Goal: Task Accomplishment & Management: Manage account settings

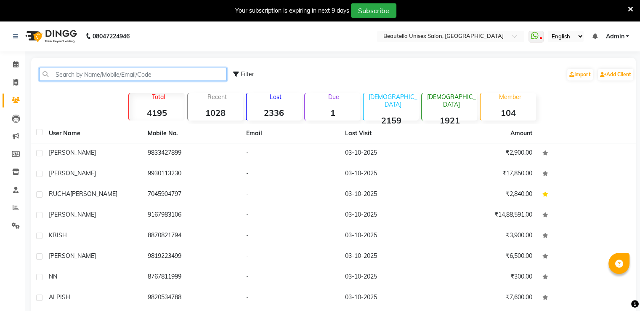
click at [105, 74] on input "text" at bounding box center [133, 74] width 188 height 13
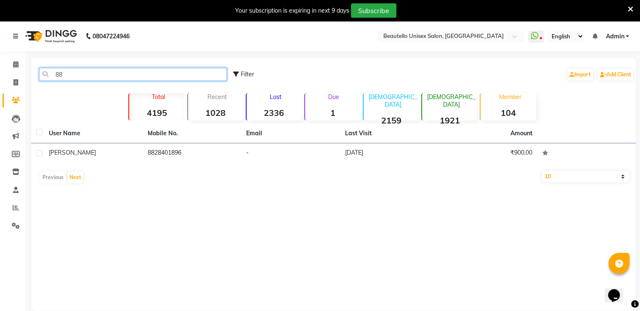
type input "8"
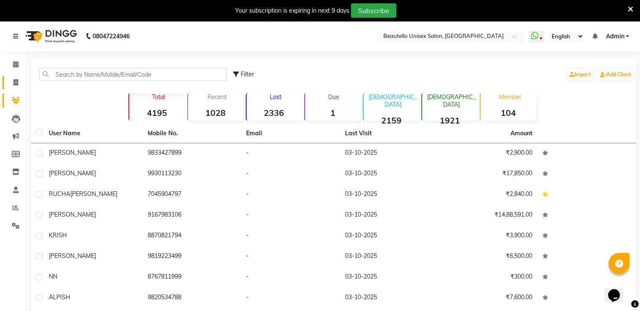
click at [16, 80] on icon at bounding box center [15, 82] width 5 height 6
select select "5051"
select select "service"
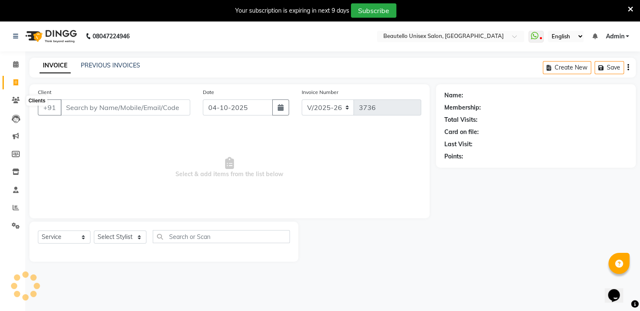
scroll to position [21, 0]
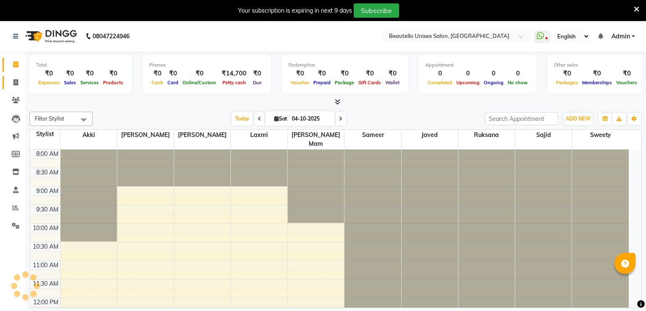
click at [13, 80] on icon at bounding box center [15, 82] width 5 height 6
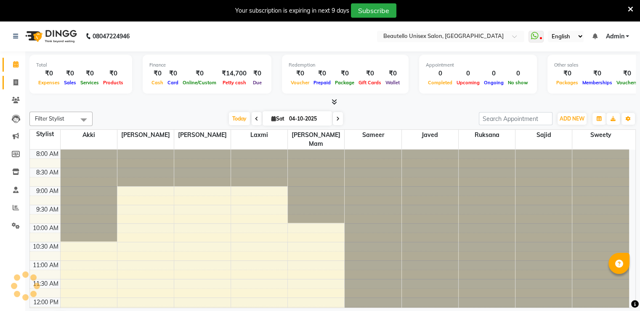
select select "5051"
select select "service"
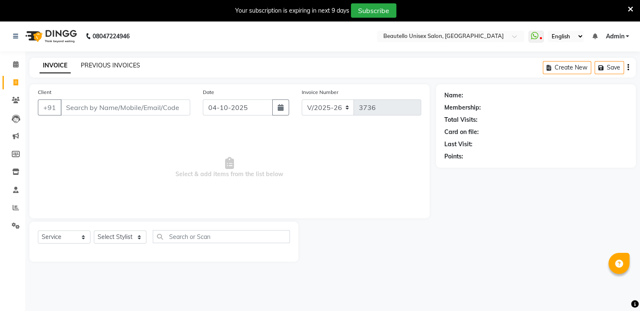
click at [88, 64] on link "PREVIOUS INVOICES" at bounding box center [110, 65] width 59 height 8
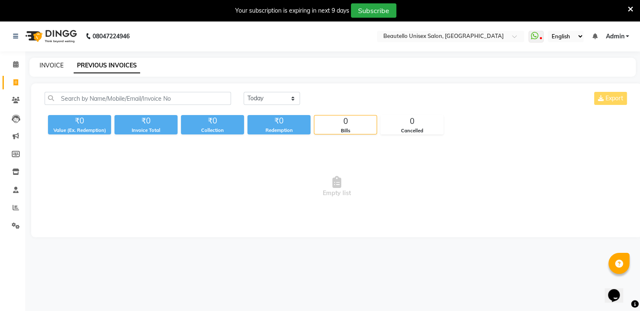
click at [50, 67] on link "INVOICE" at bounding box center [52, 65] width 24 height 8
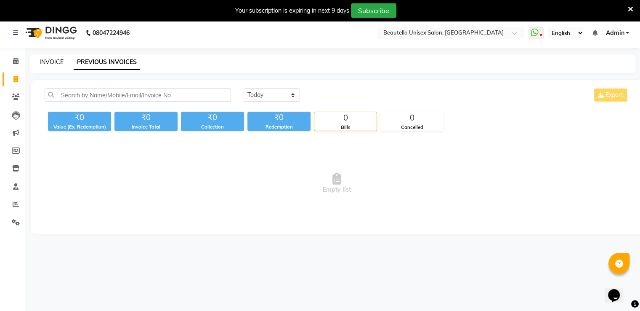
select select "5051"
select select "service"
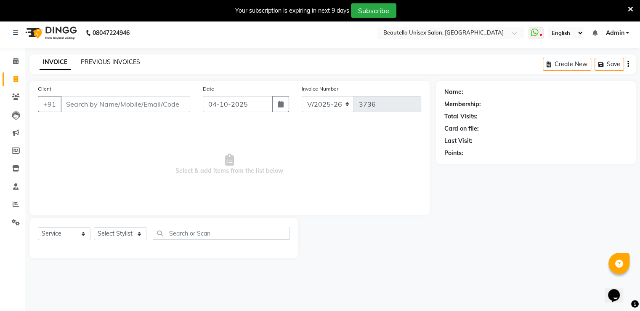
click at [100, 64] on link "PREVIOUS INVOICES" at bounding box center [110, 62] width 59 height 8
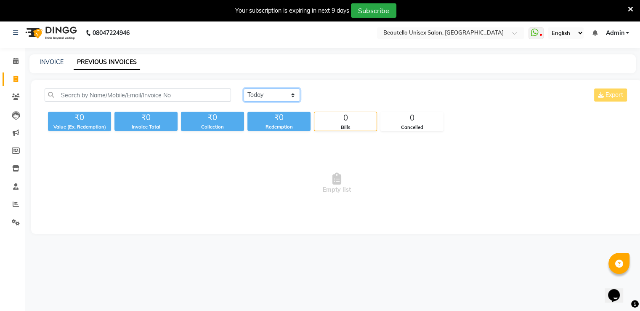
click at [263, 93] on select "[DATE] [DATE] Custom Range" at bounding box center [272, 94] width 56 height 13
select select "[DATE]"
click at [244, 88] on select "[DATE] [DATE] Custom Range" at bounding box center [272, 94] width 56 height 13
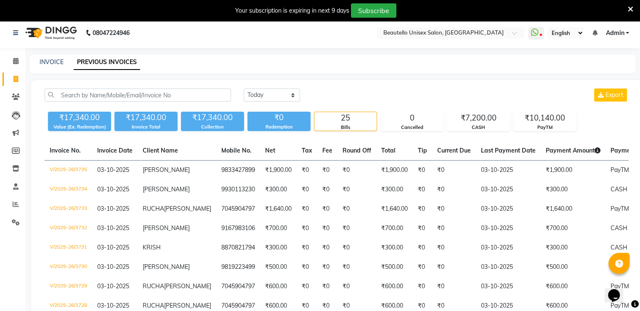
click at [335, 67] on div "INVOICE PREVIOUS INVOICES" at bounding box center [332, 63] width 606 height 19
click at [48, 63] on link "INVOICE" at bounding box center [52, 62] width 24 height 8
select select "5051"
select select "service"
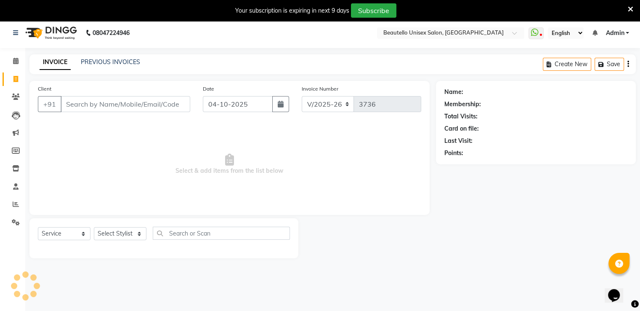
scroll to position [21, 0]
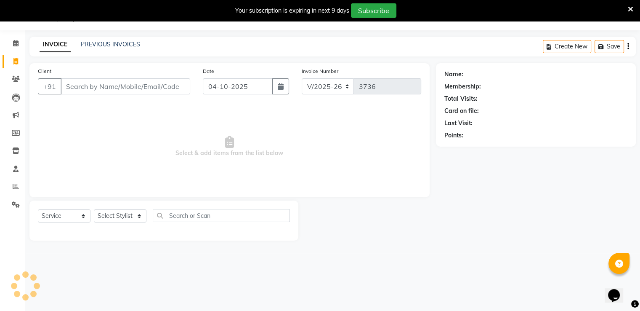
click at [116, 88] on input "Client" at bounding box center [126, 86] width 130 height 16
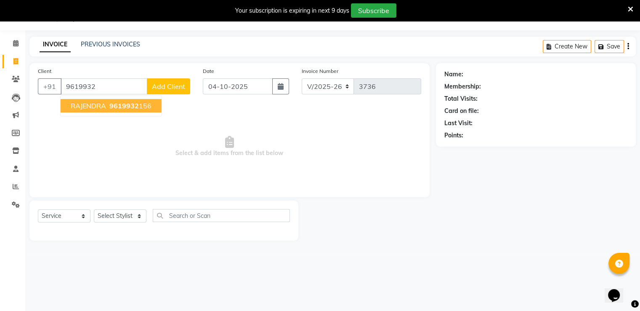
click at [119, 102] on span "9619932" at bounding box center [123, 105] width 29 height 8
type input "9619932156"
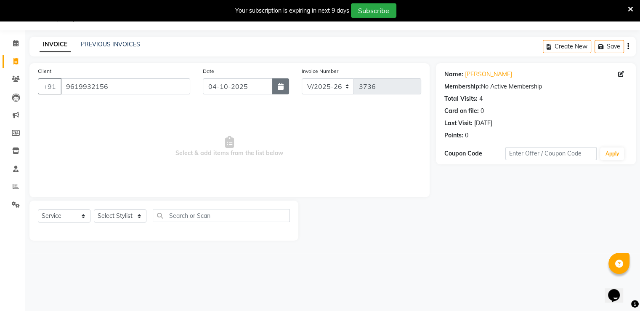
click at [284, 88] on button "button" at bounding box center [280, 86] width 17 height 16
select select "10"
select select "2025"
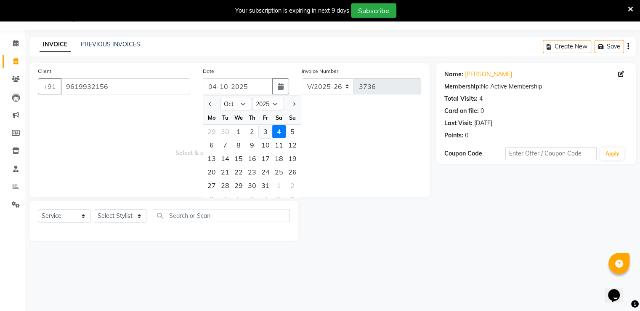
click at [266, 128] on div "3" at bounding box center [265, 131] width 13 height 13
type input "03-10-2025"
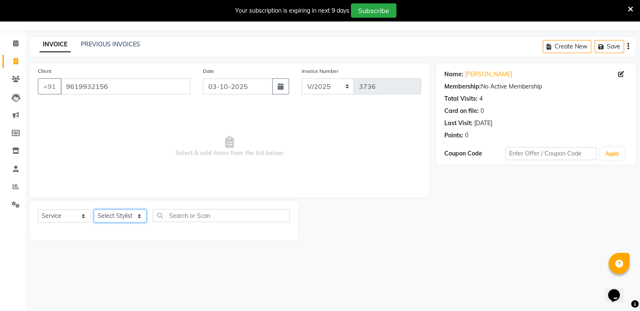
click at [121, 214] on select "Select Stylist Akki [PERSON_NAME] [PERSON_NAME] [PERSON_NAME] Sameer [PERSON_NA…" at bounding box center [120, 215] width 53 height 13
select select "63360"
click at [94, 210] on select "Select Stylist Akki [PERSON_NAME] [PERSON_NAME] [PERSON_NAME] Sameer [PERSON_NA…" at bounding box center [120, 215] width 53 height 13
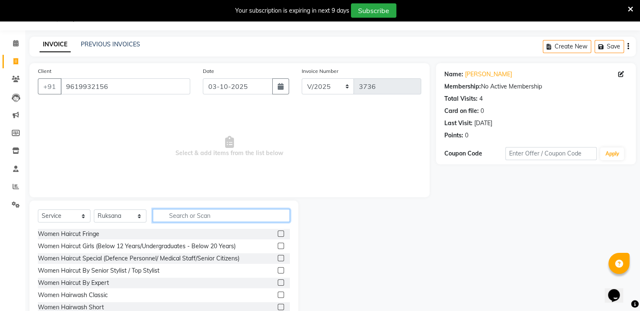
click at [194, 217] on input "text" at bounding box center [221, 215] width 137 height 13
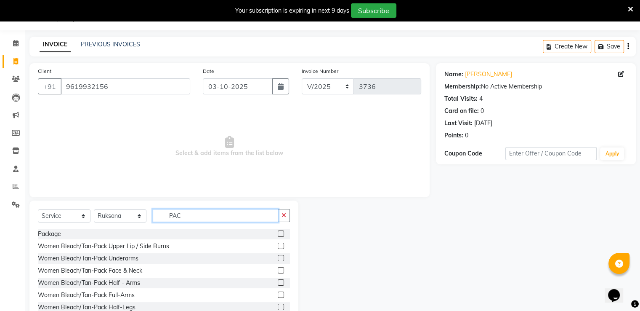
type input "PAC"
click at [278, 232] on label at bounding box center [281, 233] width 6 height 6
click at [278, 232] on input "checkbox" at bounding box center [280, 233] width 5 height 5
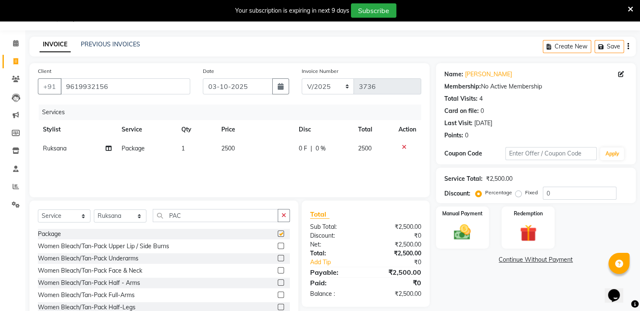
checkbox input "false"
click at [228, 148] on span "2500" at bounding box center [227, 148] width 13 height 8
select select "63360"
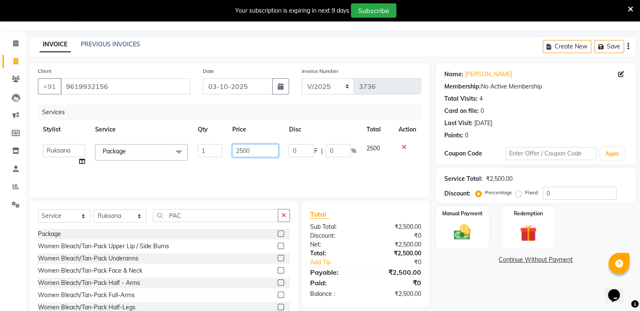
click at [242, 151] on input "2500" at bounding box center [255, 150] width 46 height 13
type input "3100"
click at [83, 160] on div "Services Stylist Service Qty Price Disc Total Action Akki [PERSON_NAME] [PERSON…" at bounding box center [229, 146] width 383 height 84
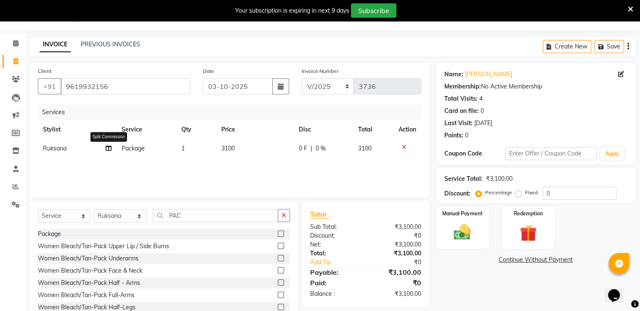
click at [106, 147] on icon at bounding box center [109, 148] width 6 height 6
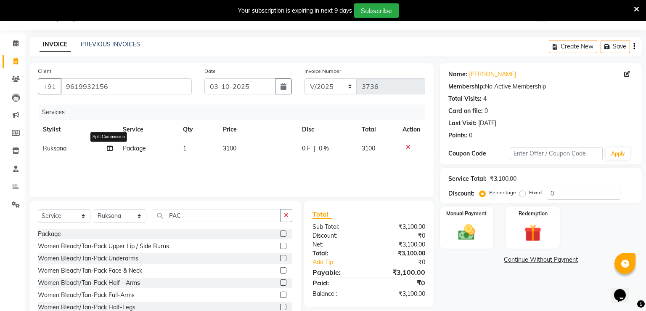
select select "63360"
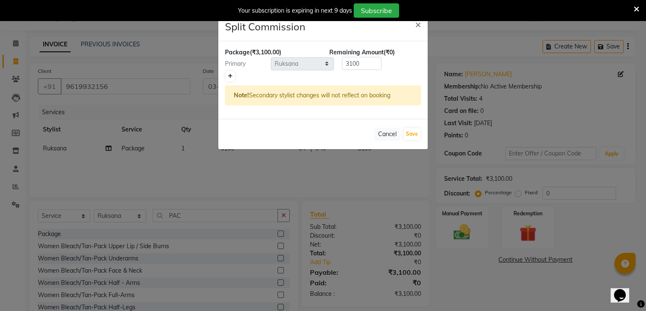
click at [232, 75] on icon at bounding box center [230, 76] width 5 height 5
type input "1550"
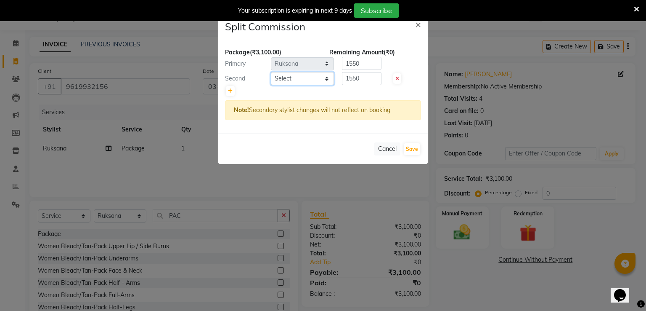
click at [295, 73] on select "Select Akki [PERSON_NAME] [PERSON_NAME] [PERSON_NAME] [PERSON_NAME] Mam Sweety" at bounding box center [302, 78] width 63 height 13
select select "31994"
click at [271, 72] on select "Select Akki [PERSON_NAME] [PERSON_NAME] [PERSON_NAME] [PERSON_NAME] Mam Sweety" at bounding box center [302, 78] width 63 height 13
click at [356, 79] on input "1550" at bounding box center [362, 78] width 40 height 13
type input "500"
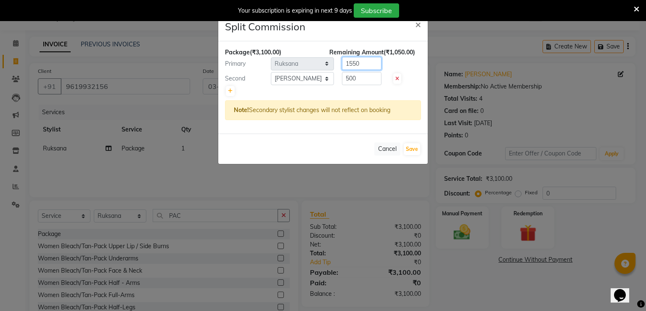
drag, startPoint x: 362, startPoint y: 65, endPoint x: 342, endPoint y: 63, distance: 19.5
click at [342, 63] on input "1550" at bounding box center [362, 63] width 40 height 13
type input "1"
type input "2600"
click at [416, 149] on button "Save" at bounding box center [412, 149] width 16 height 12
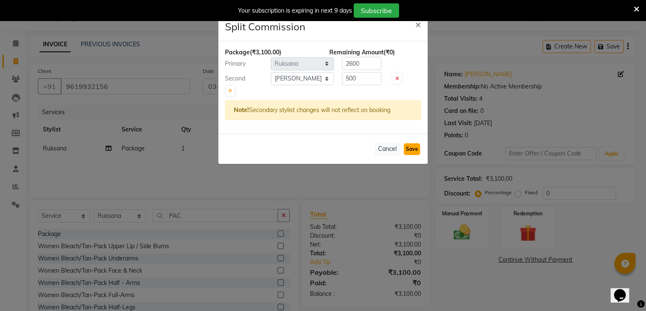
select select "Select"
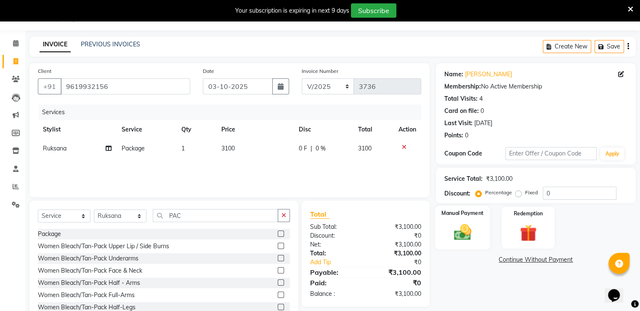
click at [457, 231] on img at bounding box center [462, 232] width 28 height 20
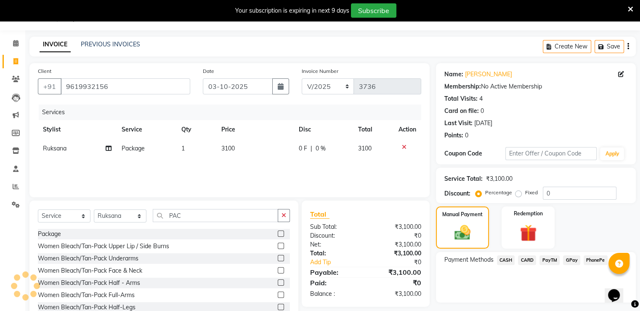
click at [544, 260] on span "PayTM" at bounding box center [549, 260] width 20 height 10
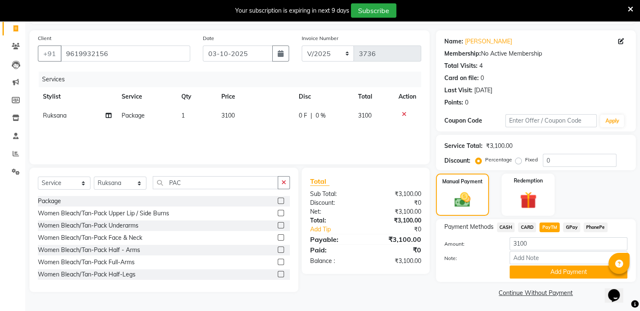
scroll to position [56, 0]
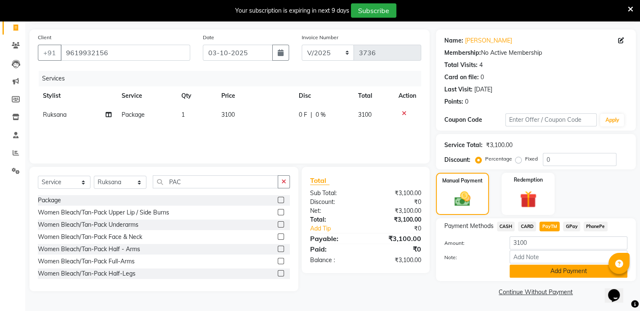
click at [544, 273] on button "Add Payment" at bounding box center [569, 270] width 118 height 13
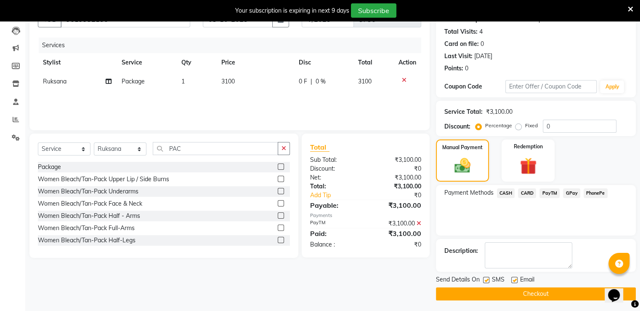
scroll to position [89, 0]
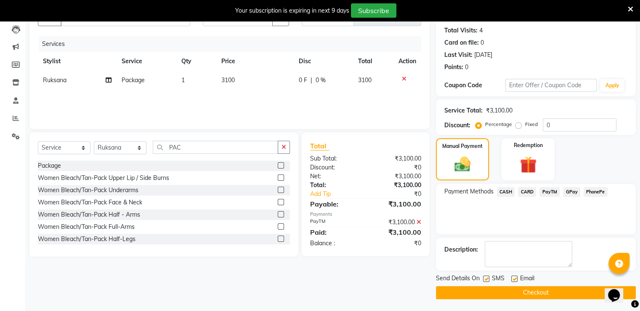
click at [486, 278] on label at bounding box center [486, 278] width 6 height 6
click at [486, 278] on input "checkbox" at bounding box center [485, 278] width 5 height 5
checkbox input "false"
click at [496, 293] on button "Checkout" at bounding box center [536, 292] width 200 height 13
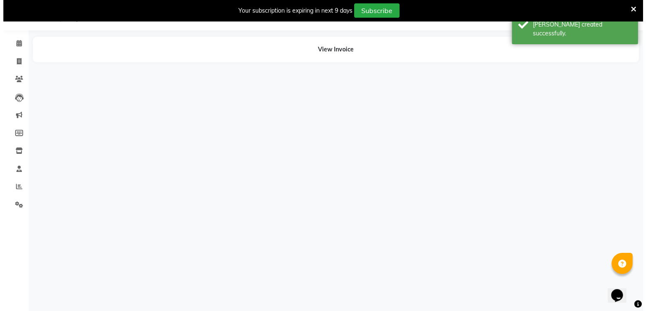
scroll to position [21, 0]
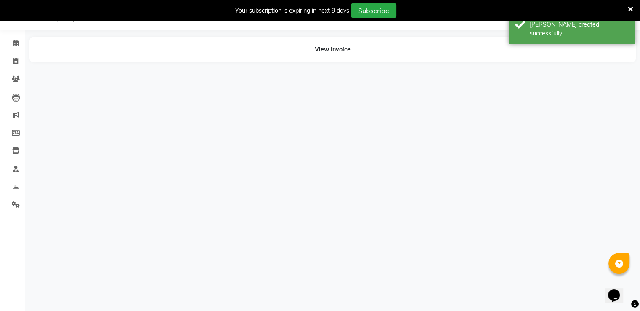
select select "63360"
select select "31994"
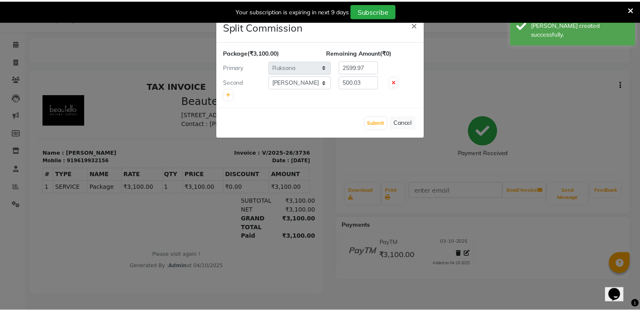
scroll to position [0, 0]
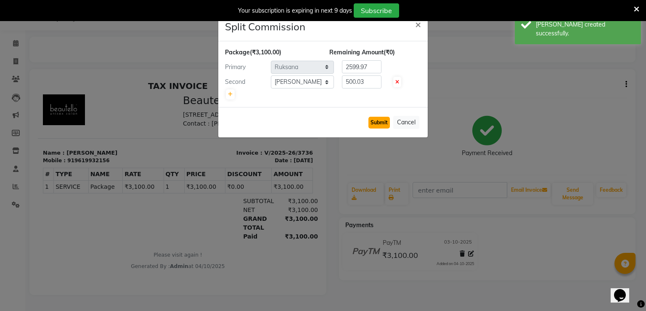
click at [385, 123] on button "Submit" at bounding box center [379, 123] width 21 height 12
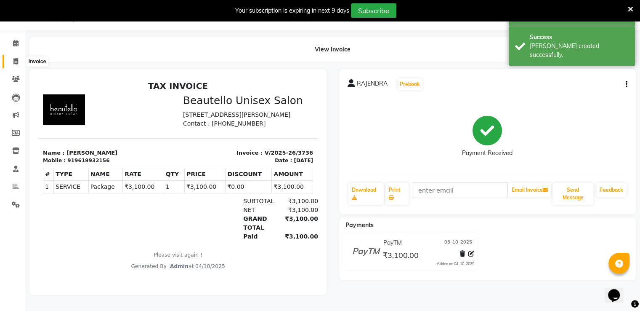
click at [15, 61] on icon at bounding box center [15, 61] width 5 height 6
select select "5051"
select select "service"
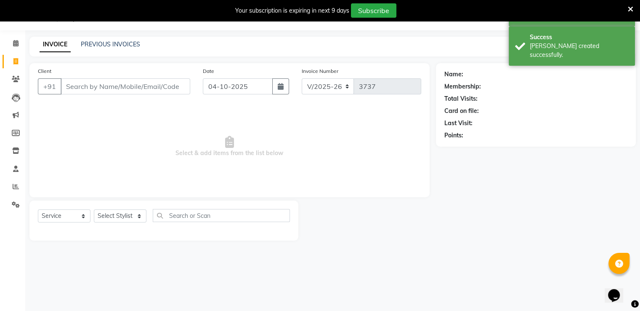
click at [88, 82] on input "Client" at bounding box center [126, 86] width 130 height 16
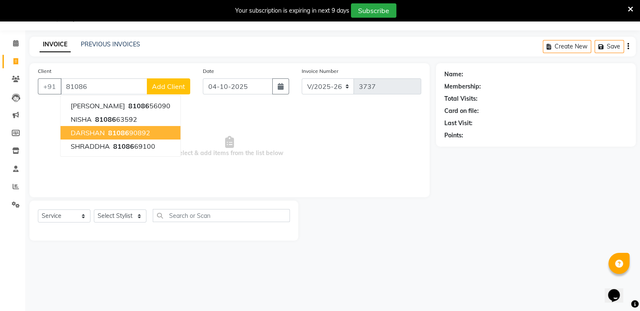
drag, startPoint x: 85, startPoint y: 125, endPoint x: 85, endPoint y: 132, distance: 6.7
click at [85, 132] on ngb-typeahead-window "[PERSON_NAME] 81086 56090 NISHA 81086 63592 DARSHAN 81086 90892 [PERSON_NAME] 8…" at bounding box center [120, 125] width 121 height 61
click at [143, 131] on ngb-highlight "81086 90892" at bounding box center [128, 132] width 44 height 8
type input "8108690892"
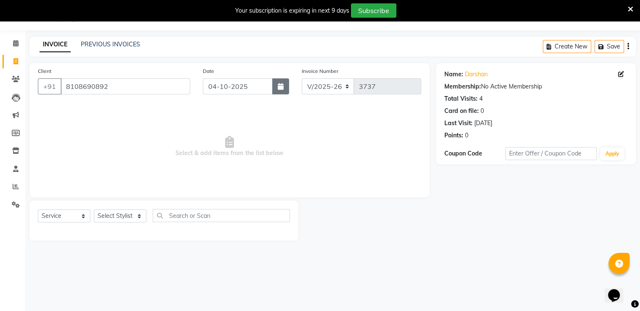
click at [283, 92] on button "button" at bounding box center [280, 86] width 17 height 16
select select "10"
select select "2025"
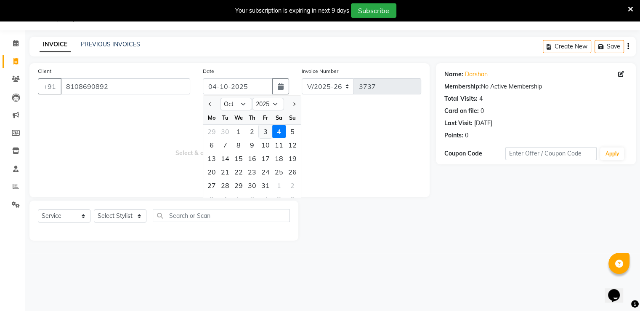
click at [262, 129] on div "3" at bounding box center [265, 131] width 13 height 13
type input "03-10-2025"
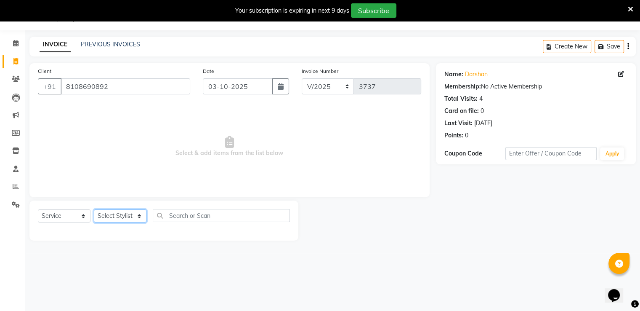
click at [116, 216] on select "Select Stylist Akki [PERSON_NAME] [PERSON_NAME] [PERSON_NAME] Sameer [PERSON_NA…" at bounding box center [120, 215] width 53 height 13
select select "31994"
click at [94, 210] on select "Select Stylist Akki [PERSON_NAME] [PERSON_NAME] [PERSON_NAME] Sameer [PERSON_NA…" at bounding box center [120, 215] width 53 height 13
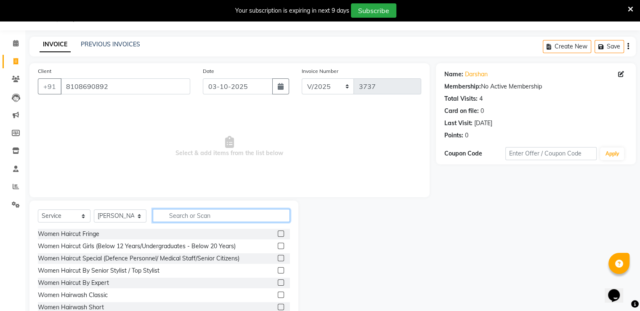
click at [205, 215] on input "text" at bounding box center [221, 215] width 137 height 13
type input "HAIRC"
click at [278, 305] on label at bounding box center [281, 306] width 6 height 6
click at [278, 305] on input "checkbox" at bounding box center [280, 306] width 5 height 5
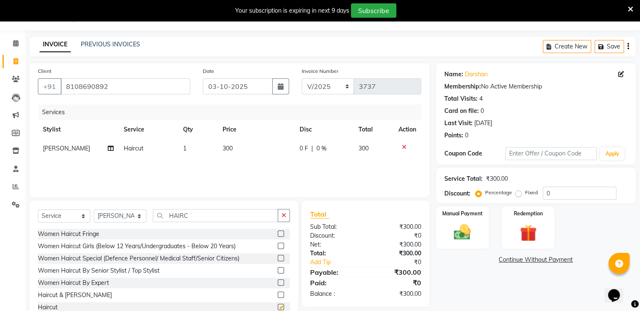
checkbox input "false"
click at [463, 242] on div "Manual Payment" at bounding box center [462, 226] width 55 height 43
click at [545, 257] on span "PayTM" at bounding box center [549, 260] width 20 height 10
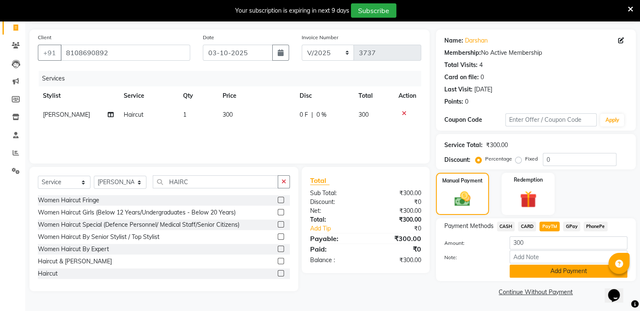
click at [533, 268] on button "Add Payment" at bounding box center [569, 270] width 118 height 13
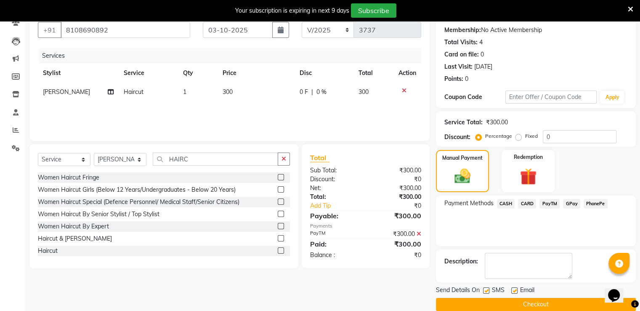
scroll to position [89, 0]
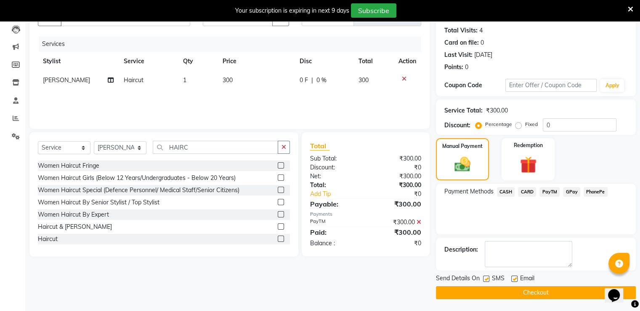
click at [486, 277] on label at bounding box center [486, 278] width 6 height 6
click at [486, 277] on input "checkbox" at bounding box center [485, 278] width 5 height 5
checkbox input "false"
click at [494, 287] on button "Checkout" at bounding box center [536, 292] width 200 height 13
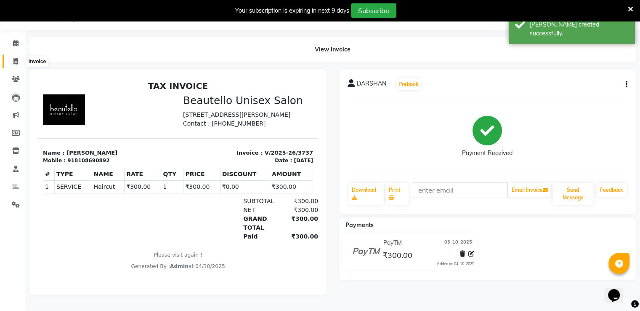
click at [15, 58] on icon at bounding box center [15, 61] width 5 height 6
select select "5051"
select select "service"
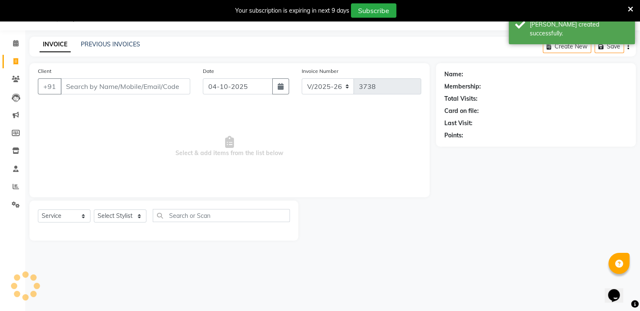
scroll to position [21, 0]
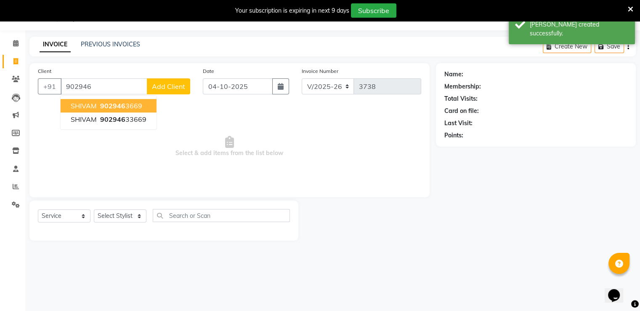
click at [121, 104] on span "902946" at bounding box center [112, 105] width 25 height 8
type input "9029463669"
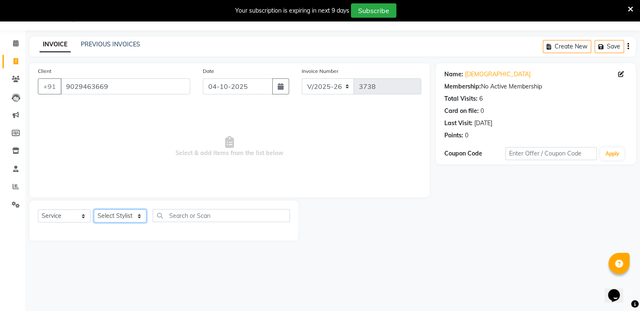
click at [116, 218] on select "Select Stylist Akki [PERSON_NAME] [PERSON_NAME] [PERSON_NAME] Sameer [PERSON_NA…" at bounding box center [120, 215] width 53 height 13
select select "31995"
click at [94, 210] on select "Select Stylist Akki [PERSON_NAME] [PERSON_NAME] [PERSON_NAME] Sameer [PERSON_NA…" at bounding box center [120, 215] width 53 height 13
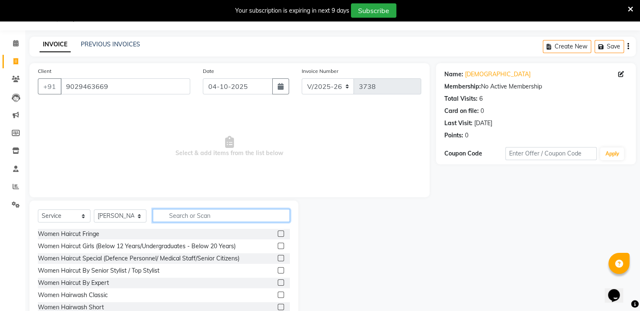
click at [196, 213] on input "text" at bounding box center [221, 215] width 137 height 13
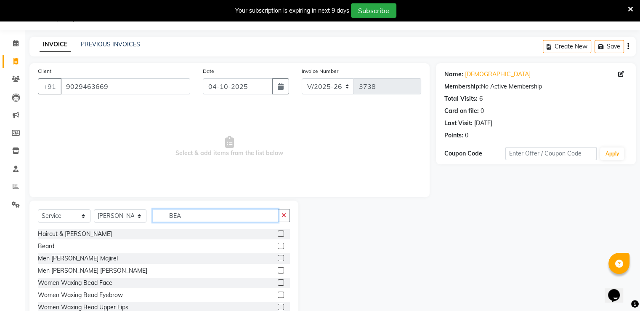
type input "BEA"
click at [278, 245] on label at bounding box center [281, 245] width 6 height 6
click at [278, 245] on input "checkbox" at bounding box center [280, 245] width 5 height 5
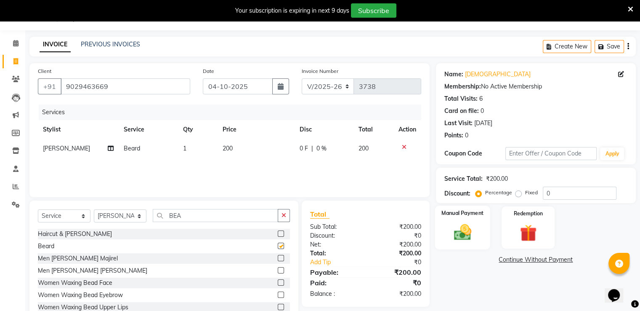
checkbox input "false"
click at [468, 212] on label "Manual Payment" at bounding box center [462, 213] width 42 height 8
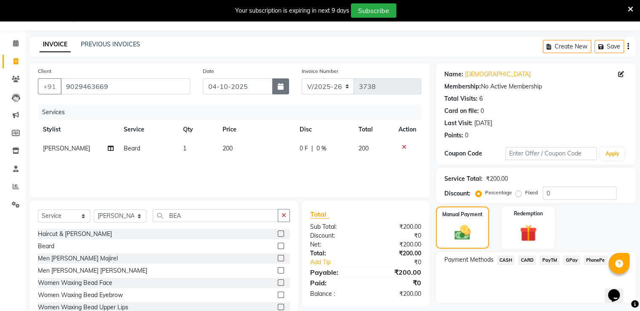
click at [283, 80] on button "button" at bounding box center [280, 86] width 17 height 16
select select "10"
select select "2025"
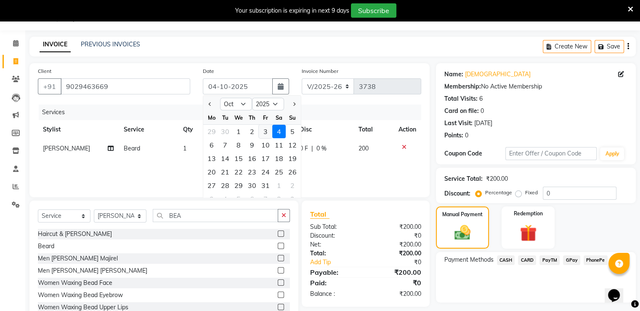
click at [264, 135] on div "3" at bounding box center [265, 131] width 13 height 13
type input "03-10-2025"
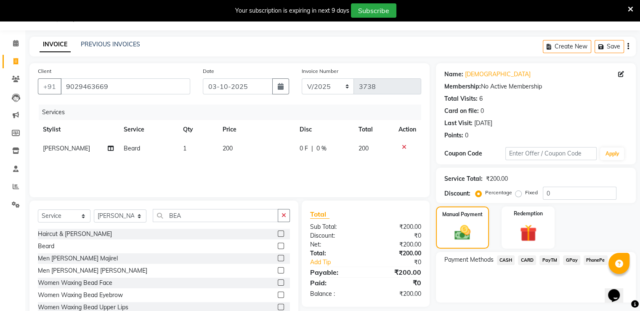
click at [546, 260] on span "PayTM" at bounding box center [549, 260] width 20 height 10
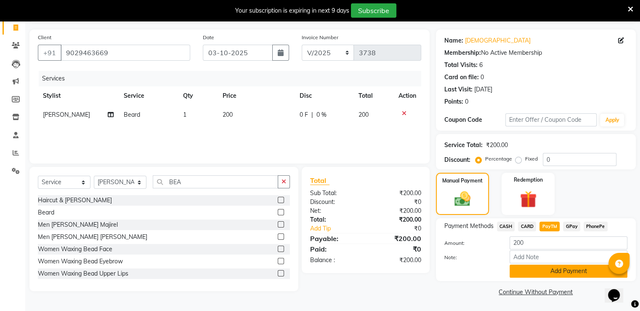
click at [541, 275] on button "Add Payment" at bounding box center [569, 270] width 118 height 13
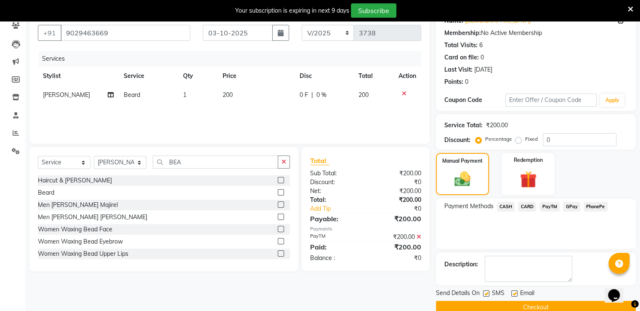
scroll to position [89, 0]
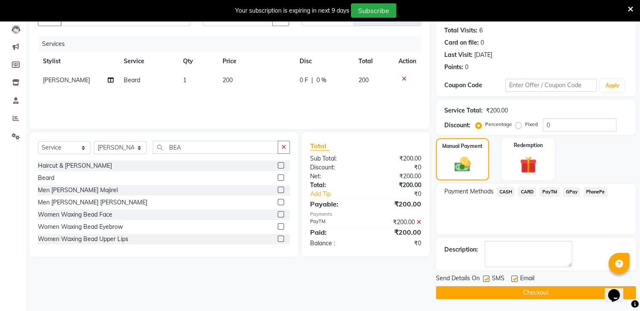
click at [486, 276] on label at bounding box center [486, 278] width 6 height 6
click at [486, 276] on input "checkbox" at bounding box center [485, 278] width 5 height 5
checkbox input "false"
click at [491, 289] on button "Checkout" at bounding box center [536, 292] width 200 height 13
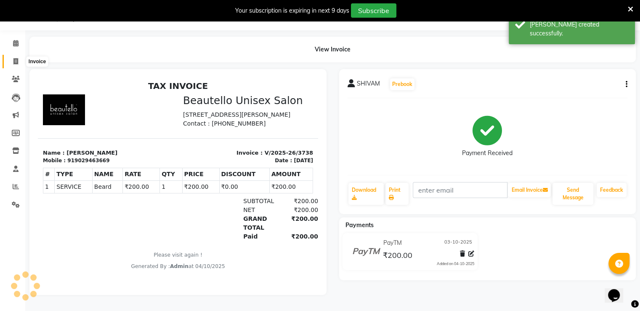
click at [16, 58] on icon at bounding box center [15, 61] width 5 height 6
select select "5051"
select select "service"
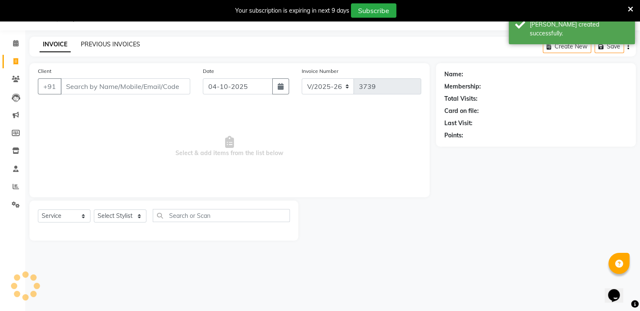
scroll to position [21, 0]
click at [99, 44] on link "PREVIOUS INVOICES" at bounding box center [110, 44] width 59 height 8
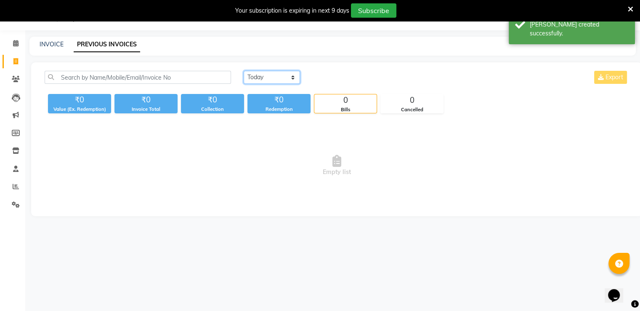
click at [279, 72] on select "[DATE] [DATE] Custom Range" at bounding box center [272, 77] width 56 height 13
select select "[DATE]"
click at [244, 71] on select "[DATE] [DATE] Custom Range" at bounding box center [272, 77] width 56 height 13
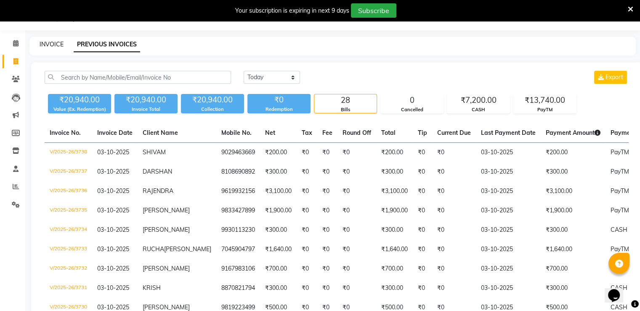
click at [50, 45] on link "INVOICE" at bounding box center [52, 44] width 24 height 8
select select "5051"
select select "service"
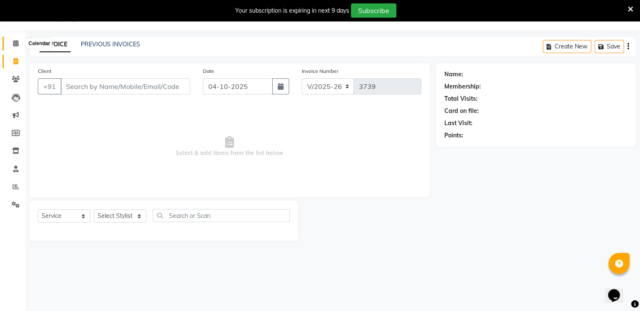
click at [16, 47] on span at bounding box center [15, 44] width 15 height 10
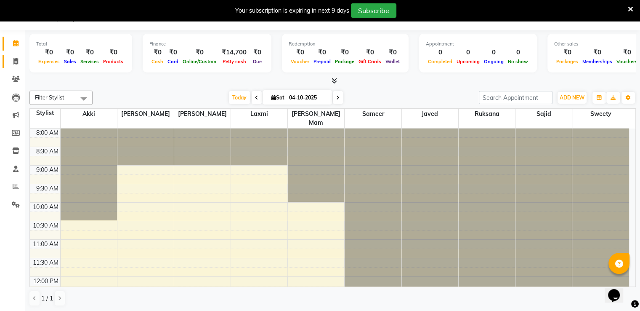
click at [12, 61] on span at bounding box center [15, 62] width 15 height 10
select select "5051"
select select "service"
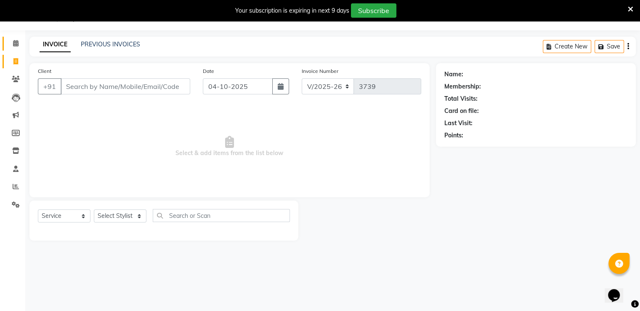
click at [16, 37] on link "Calendar" at bounding box center [13, 44] width 20 height 14
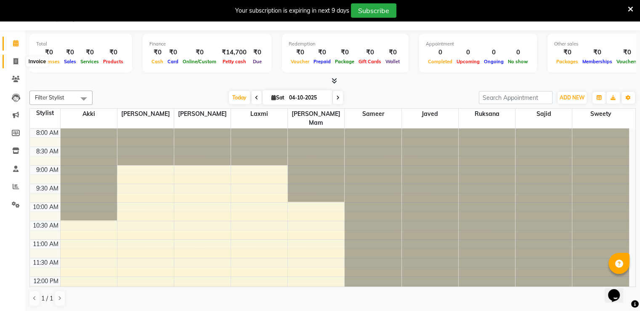
click at [13, 58] on icon at bounding box center [15, 61] width 5 height 6
select select "5051"
select select "service"
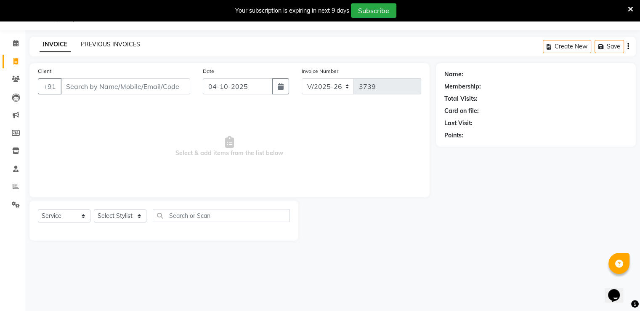
click at [106, 43] on link "PREVIOUS INVOICES" at bounding box center [110, 44] width 59 height 8
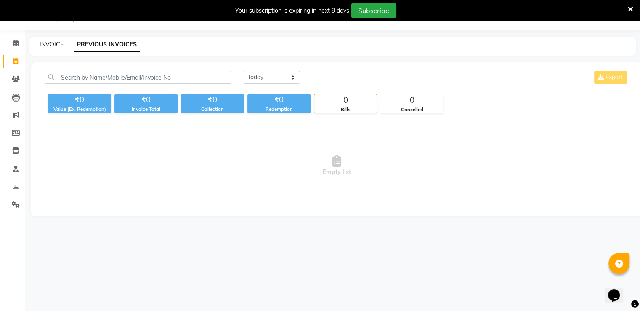
click at [45, 46] on link "INVOICE" at bounding box center [52, 44] width 24 height 8
select select "5051"
select select "service"
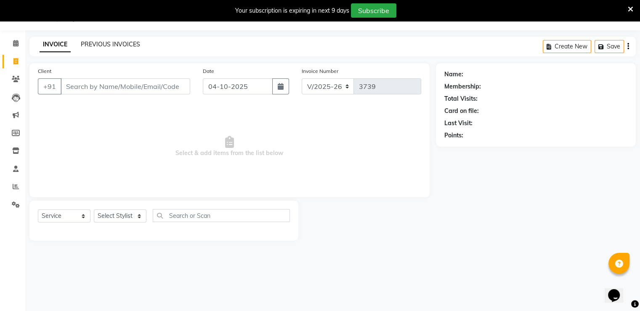
click at [91, 43] on link "PREVIOUS INVOICES" at bounding box center [110, 44] width 59 height 8
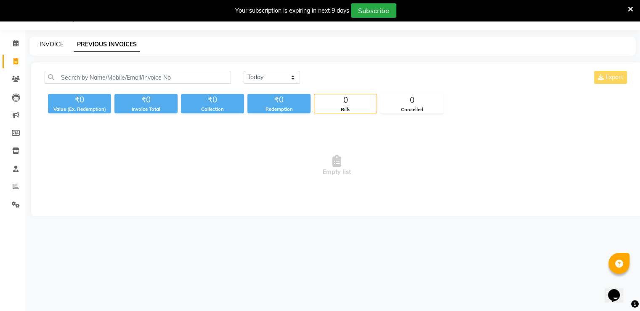
click at [51, 40] on link "INVOICE" at bounding box center [52, 44] width 24 height 8
select select "5051"
select select "service"
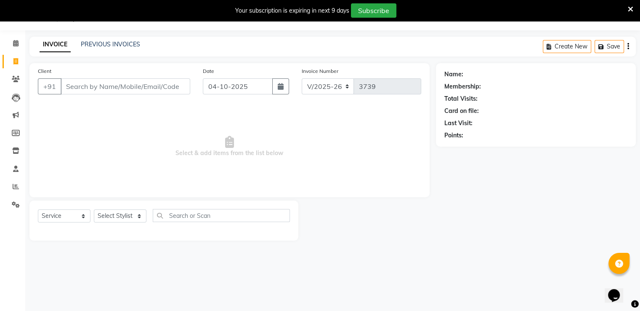
click at [84, 83] on input "Client" at bounding box center [126, 86] width 130 height 16
click at [90, 88] on input "Client" at bounding box center [126, 86] width 130 height 16
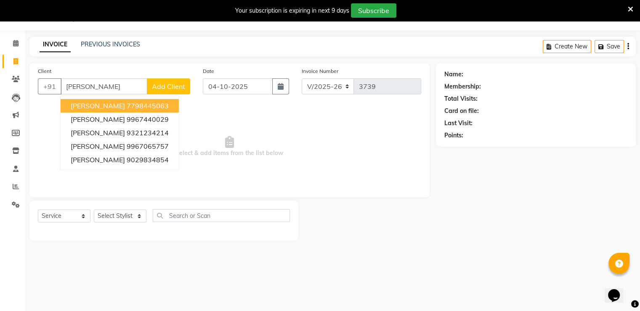
click at [127, 107] on ngb-highlight "7798445063" at bounding box center [148, 105] width 42 height 8
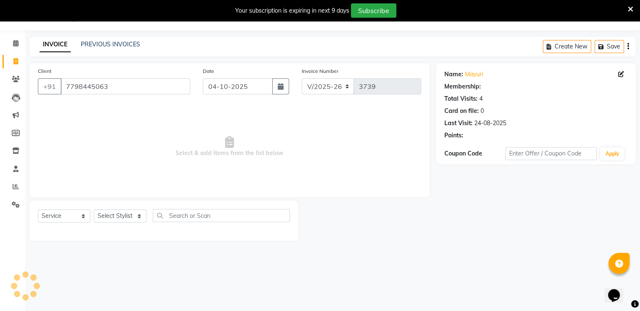
click at [121, 78] on div "Client [PHONE_NUMBER]" at bounding box center [114, 83] width 165 height 35
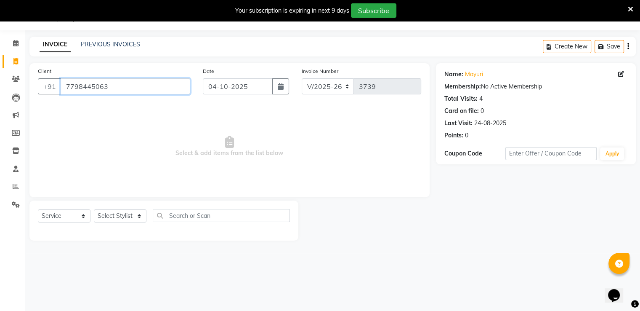
click at [117, 84] on input "7798445063" at bounding box center [126, 86] width 130 height 16
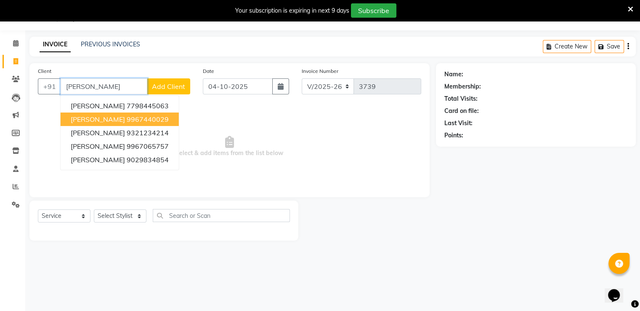
click at [127, 115] on ngb-highlight "9967440029" at bounding box center [148, 119] width 42 height 8
type input "9967440029"
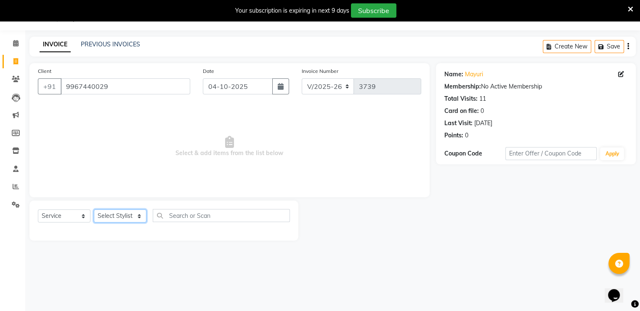
click at [105, 218] on select "Select Stylist Akki [PERSON_NAME] [PERSON_NAME] [PERSON_NAME] Sameer [PERSON_NA…" at bounding box center [120, 215] width 53 height 13
select select "31995"
click at [94, 210] on select "Select Stylist Akki [PERSON_NAME] [PERSON_NAME] [PERSON_NAME] Sameer [PERSON_NA…" at bounding box center [120, 215] width 53 height 13
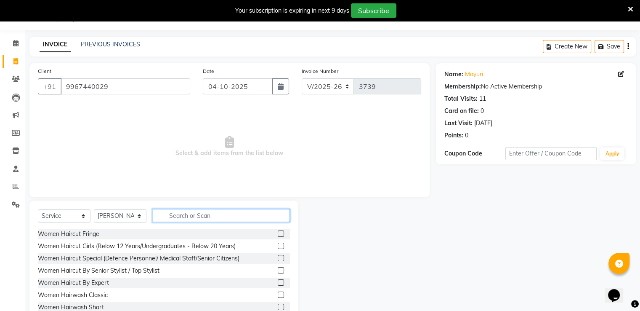
click at [199, 212] on input "text" at bounding box center [221, 215] width 137 height 13
type input "HAIRC"
click at [278, 243] on label at bounding box center [281, 245] width 6 height 6
click at [278, 243] on input "checkbox" at bounding box center [280, 245] width 5 height 5
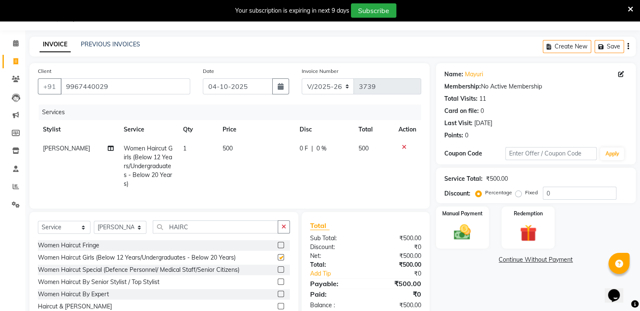
checkbox input "false"
click at [226, 143] on td "500" at bounding box center [256, 166] width 77 height 54
select select "31995"
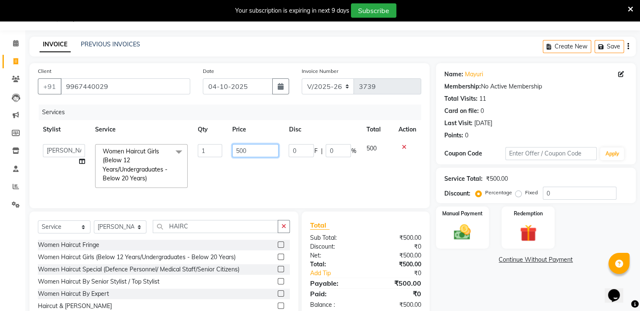
click at [239, 150] on input "500" at bounding box center [255, 150] width 46 height 13
type input "300"
click at [459, 224] on img at bounding box center [462, 232] width 28 height 20
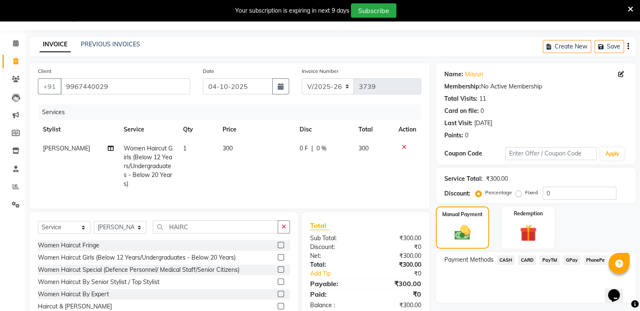
click at [500, 258] on span "CASH" at bounding box center [506, 260] width 18 height 10
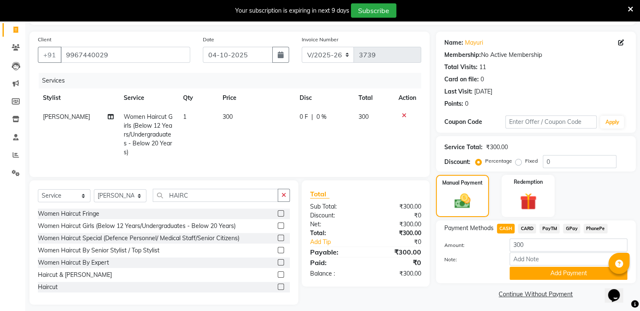
scroll to position [66, 0]
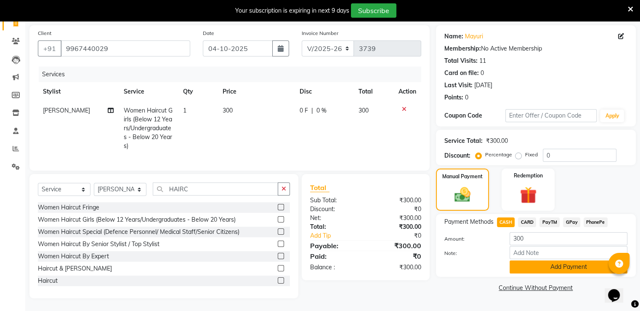
click at [531, 260] on button "Add Payment" at bounding box center [569, 266] width 118 height 13
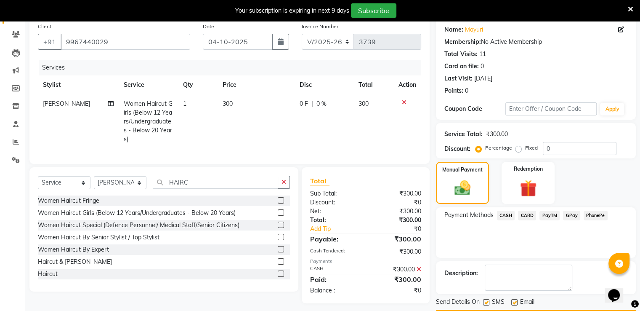
scroll to position [89, 0]
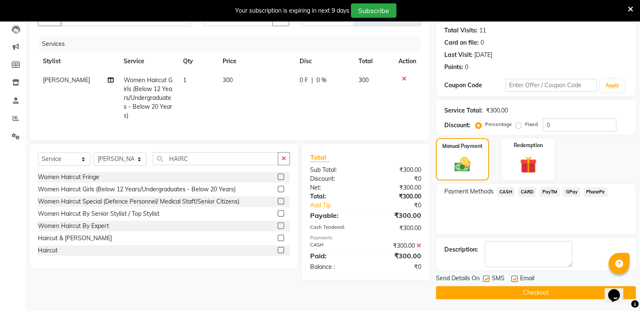
click at [485, 276] on label at bounding box center [486, 278] width 6 height 6
click at [485, 276] on input "checkbox" at bounding box center [485, 278] width 5 height 5
checkbox input "false"
click at [490, 286] on button "Checkout" at bounding box center [536, 292] width 200 height 13
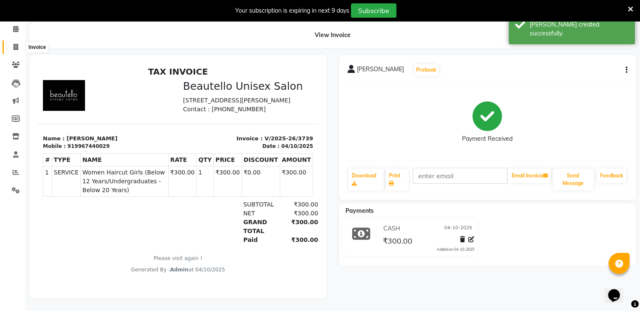
click at [16, 45] on span at bounding box center [15, 47] width 15 height 10
select select "5051"
select select "service"
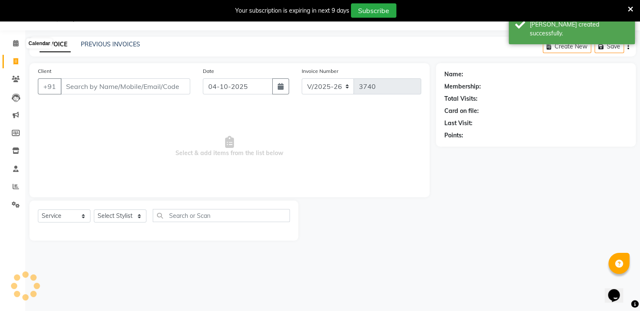
scroll to position [21, 0]
click at [86, 42] on link "PREVIOUS INVOICES" at bounding box center [110, 44] width 59 height 8
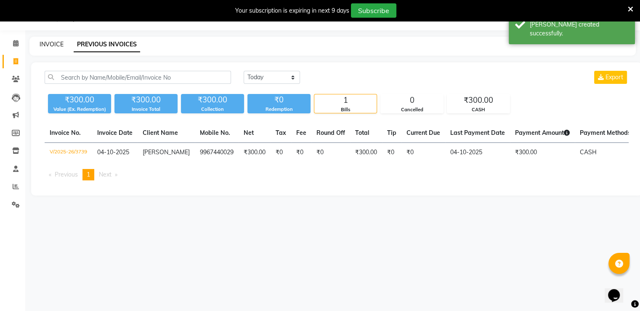
click at [59, 44] on link "INVOICE" at bounding box center [52, 44] width 24 height 8
select select "5051"
select select "service"
